Goal: Check status

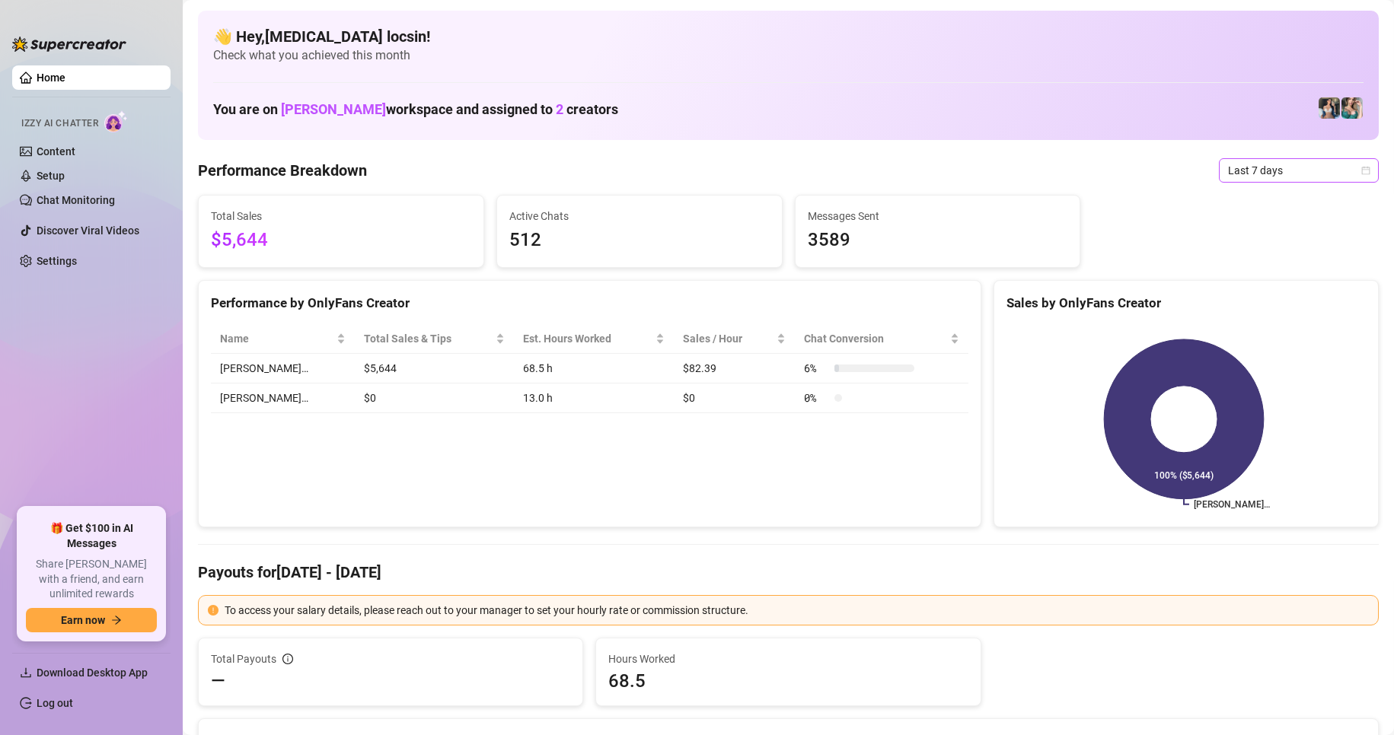
click at [1276, 163] on span "Last 7 days" at bounding box center [1299, 170] width 142 height 23
click at [1237, 305] on div "Custom date" at bounding box center [1285, 298] width 135 height 17
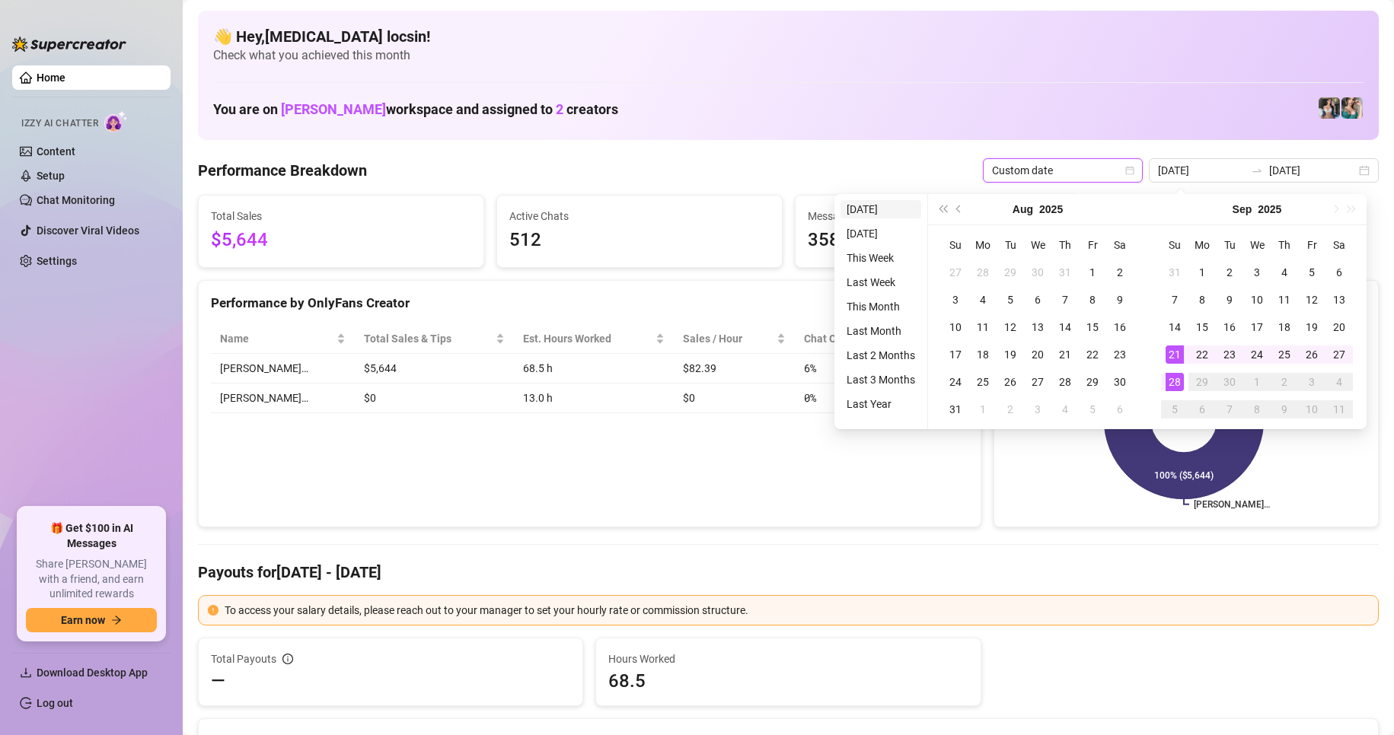
type input "2025-09-28"
click at [862, 212] on li "Today" at bounding box center [880, 209] width 81 height 18
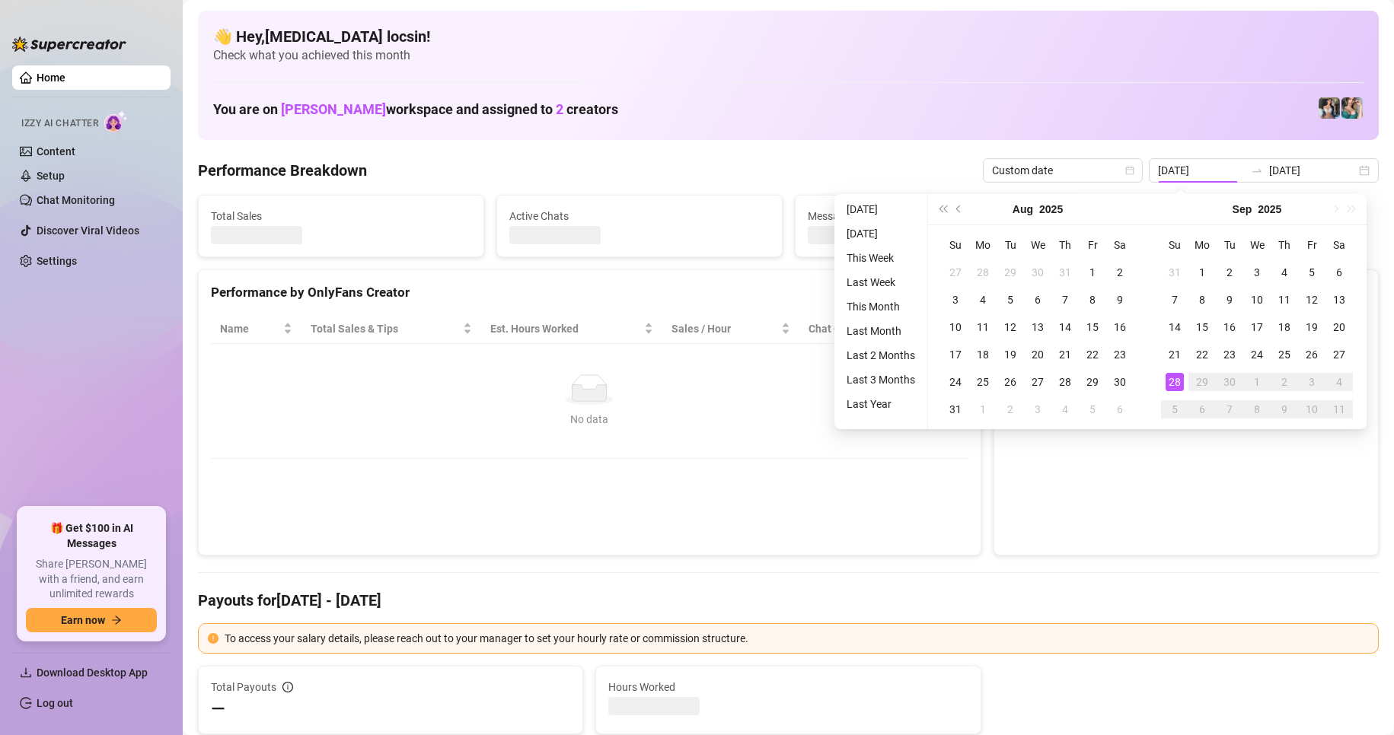
type input "2025-09-28"
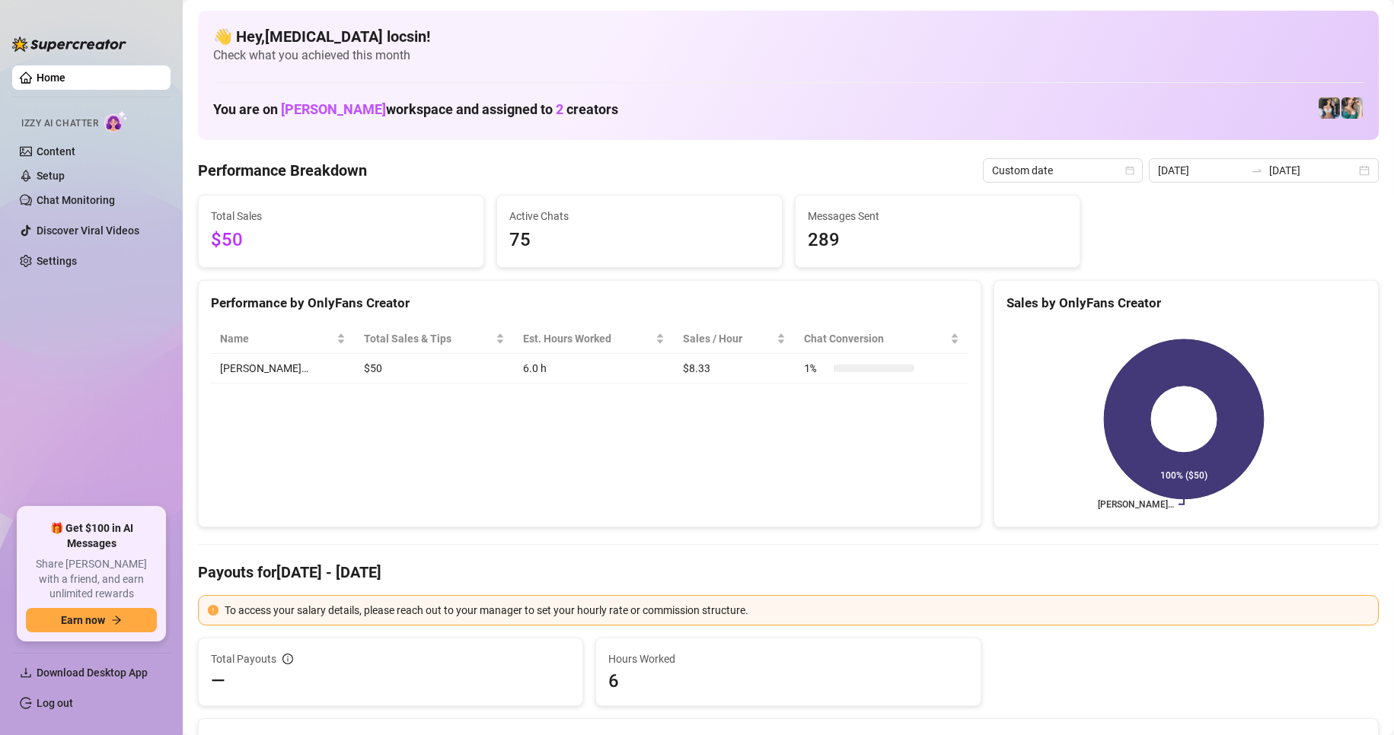
click at [350, 173] on Breakdown "Performance Breakdown" at bounding box center [282, 170] width 169 height 21
click at [273, 167] on Breakdown "Performance Breakdown" at bounding box center [282, 170] width 169 height 21
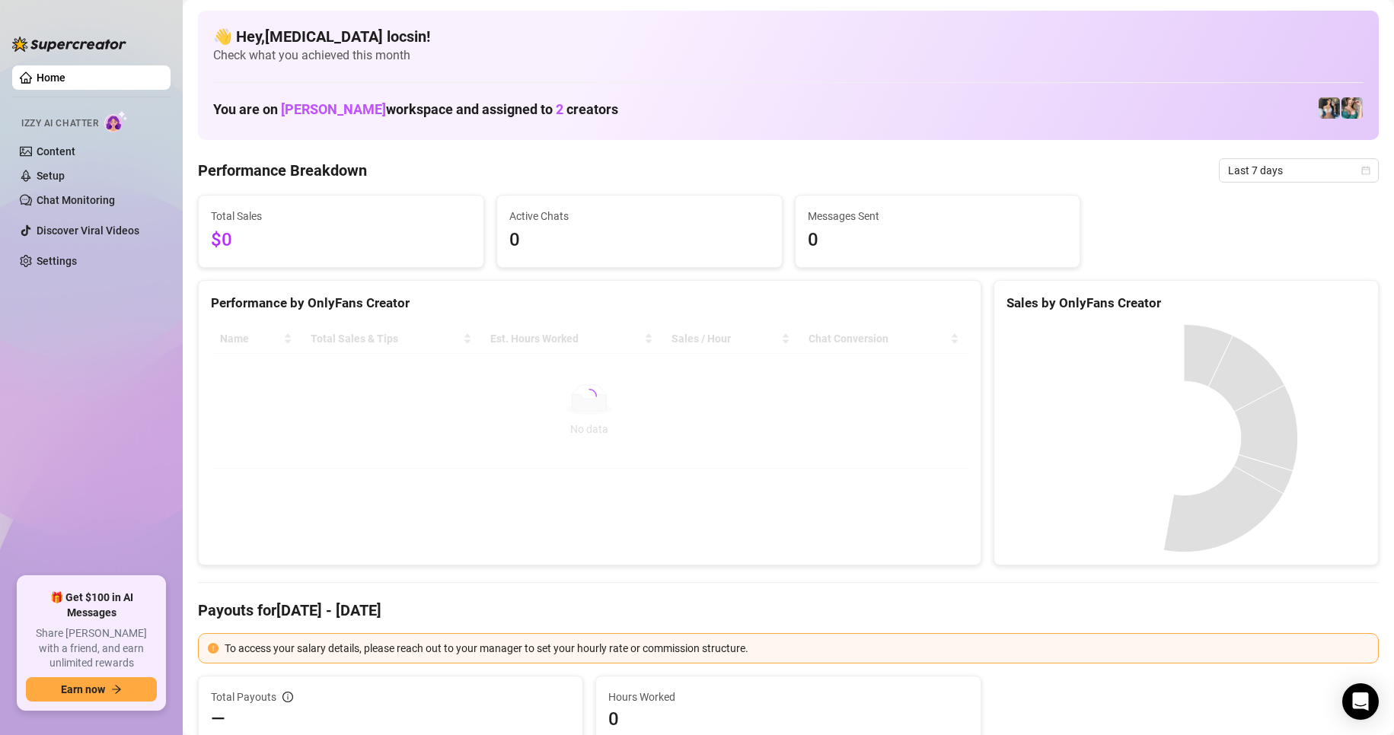
click at [290, 139] on div "👋 Hey, Exon locsin ! Check what you achieved this month You are on Sofia Husein…" at bounding box center [788, 75] width 1181 height 129
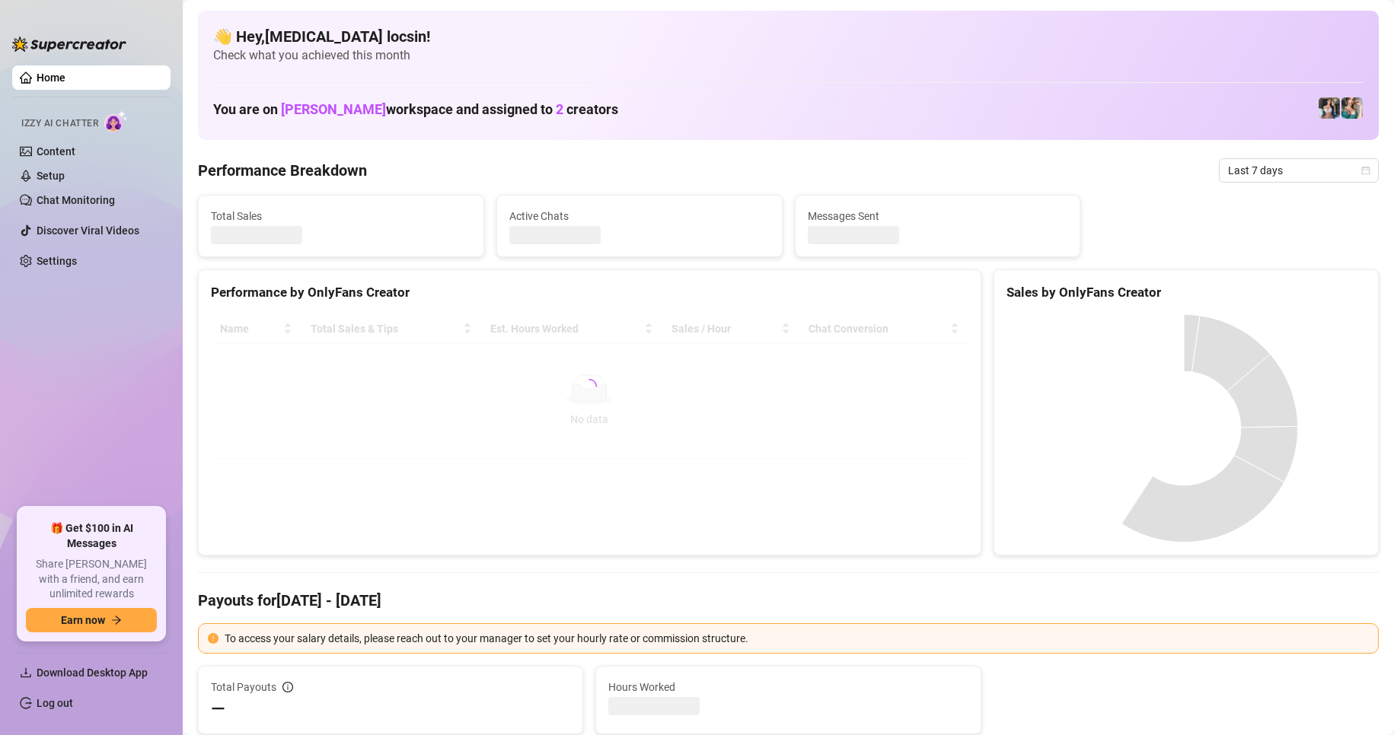
drag, startPoint x: 999, startPoint y: 365, endPoint x: 1132, endPoint y: 279, distance: 158.6
click at [1006, 365] on canvas at bounding box center [1183, 428] width 355 height 228
click at [1277, 168] on span "Last 7 days" at bounding box center [1299, 170] width 142 height 23
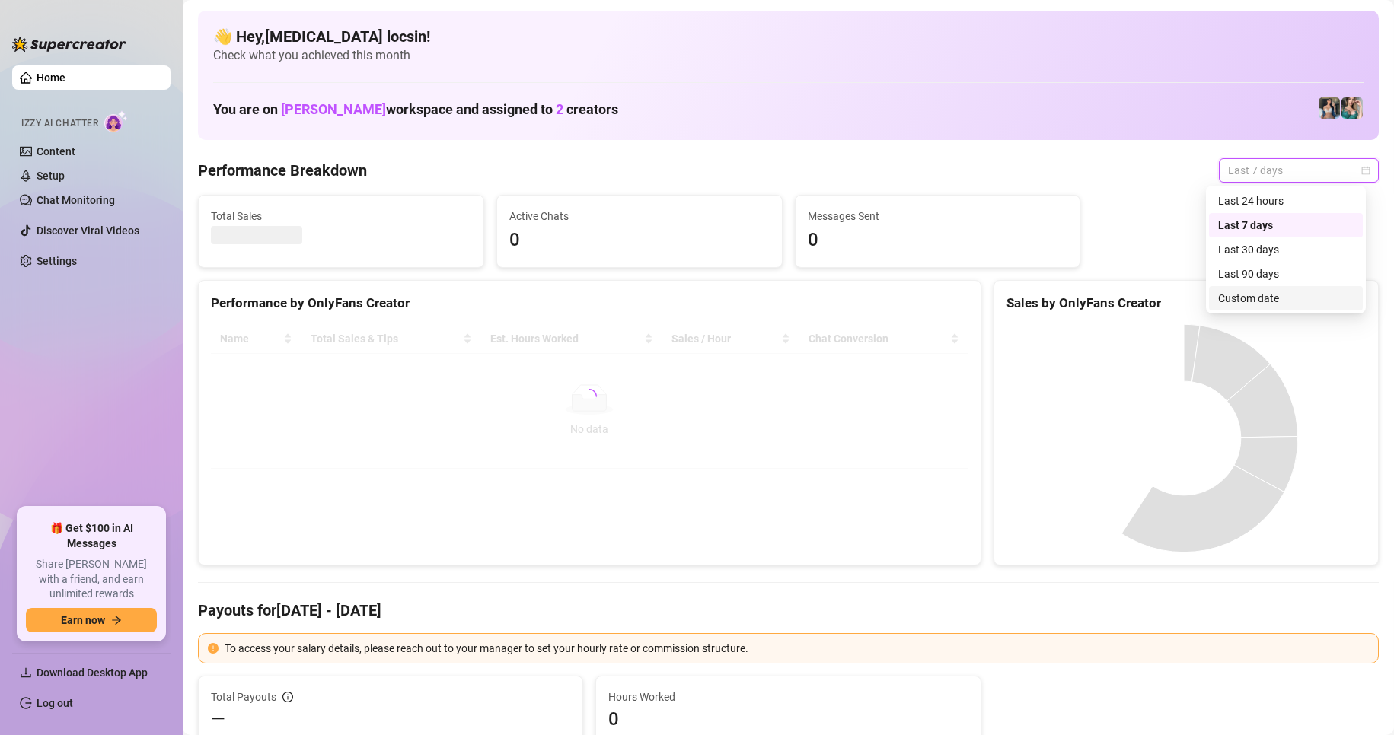
click at [1238, 307] on div "Custom date" at bounding box center [1286, 298] width 154 height 24
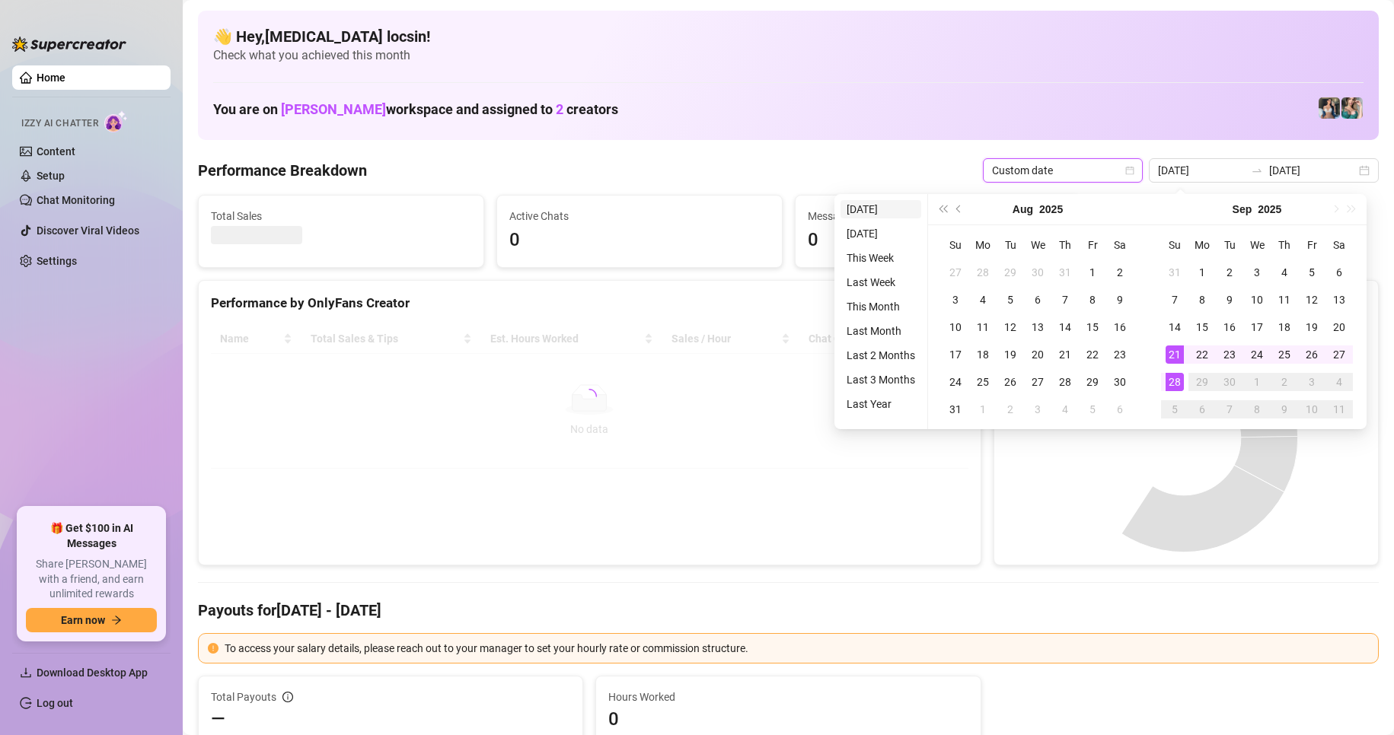
click at [872, 208] on li "[DATE]" at bounding box center [880, 209] width 81 height 18
type input "[DATE]"
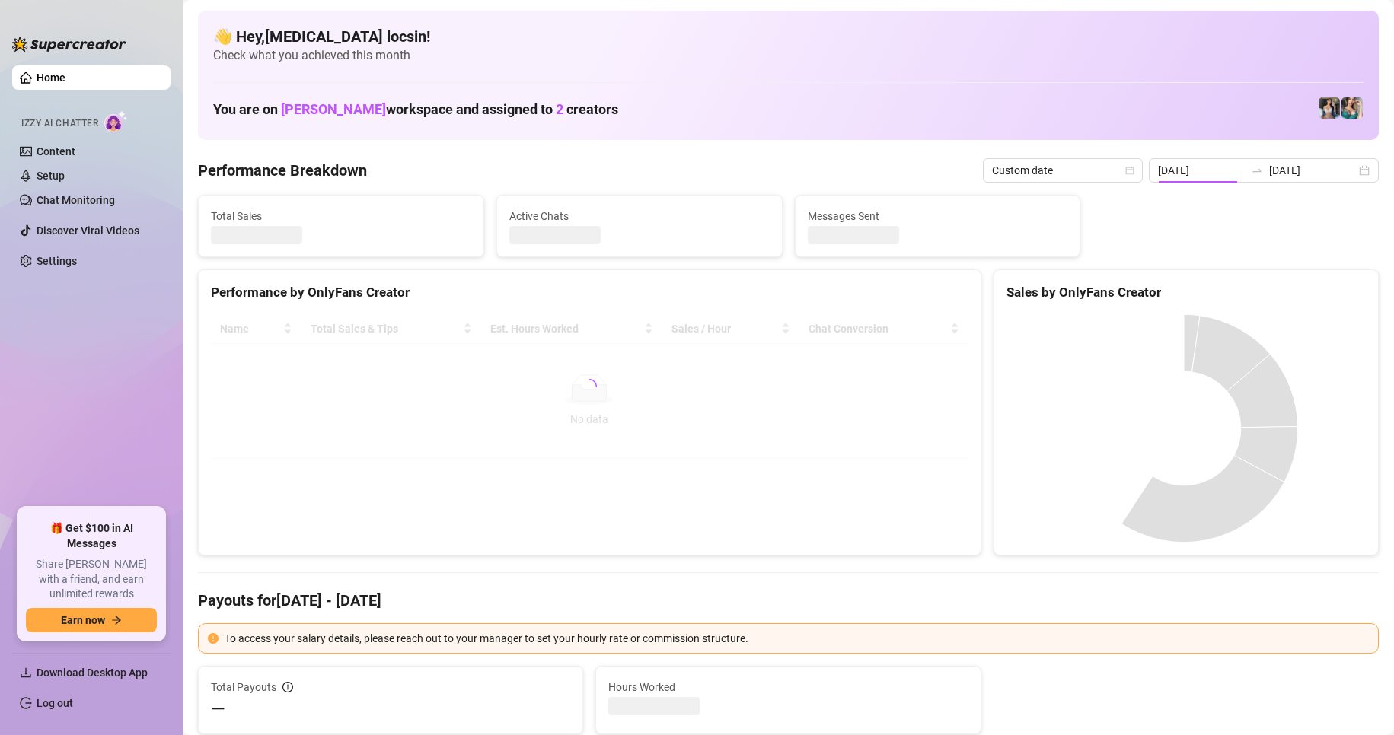
type input "[DATE]"
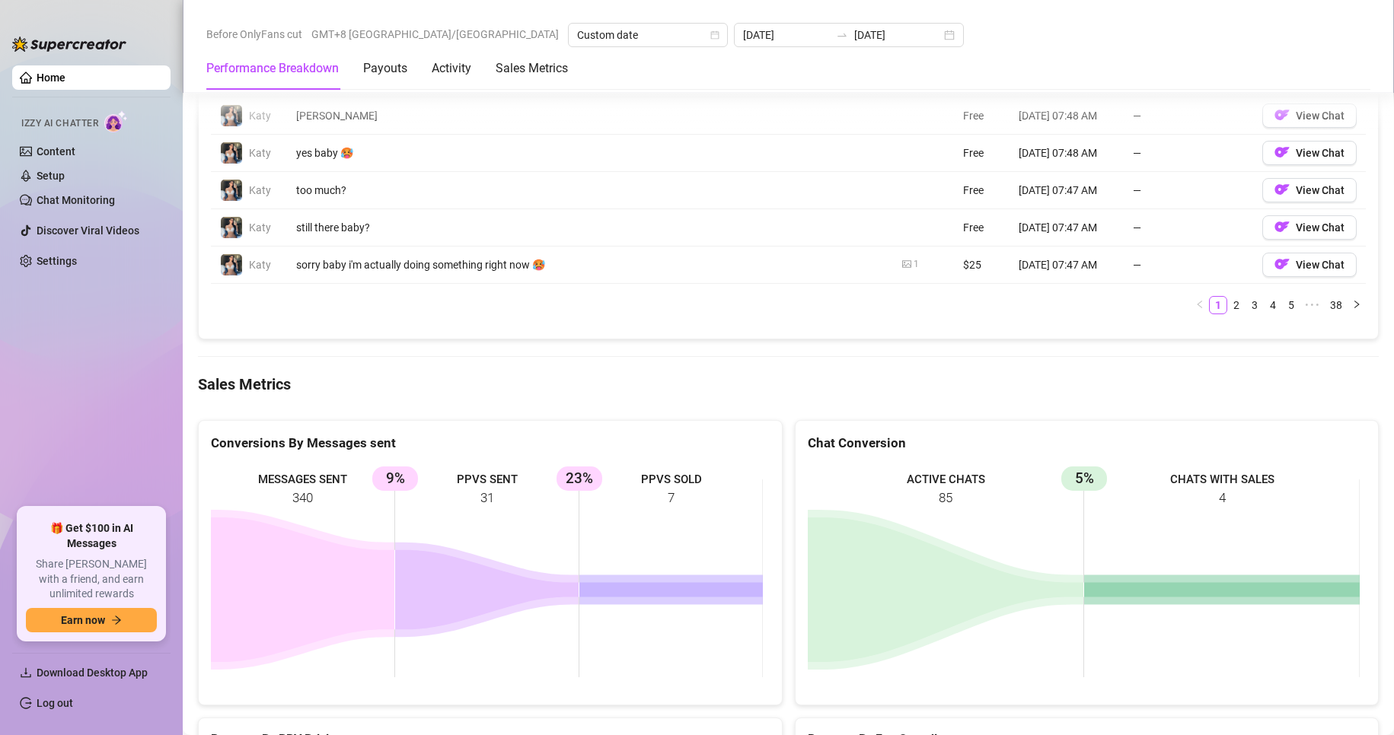
scroll to position [1903, 0]
